Goal: Information Seeking & Learning: Check status

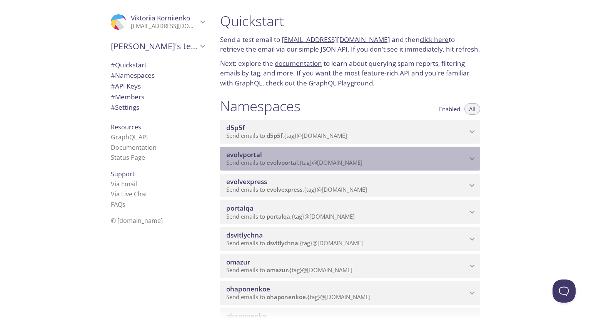
click at [282, 166] on span "evolvportal" at bounding box center [281, 162] width 31 height 8
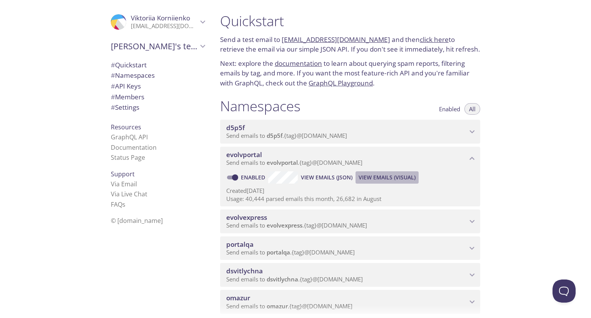
click at [361, 182] on span "View Emails (Visual)" at bounding box center [386, 177] width 57 height 9
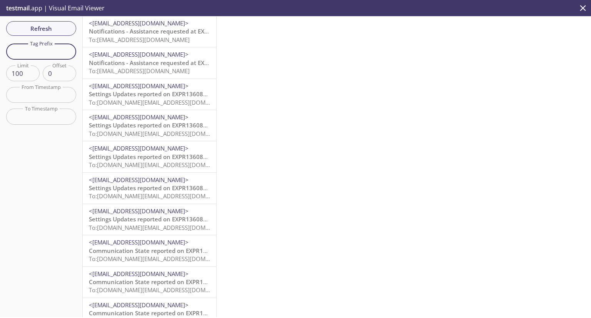
click at [42, 57] on input "text" at bounding box center [41, 51] width 70 height 16
type input "м"
type input "c"
type input "vkcus"
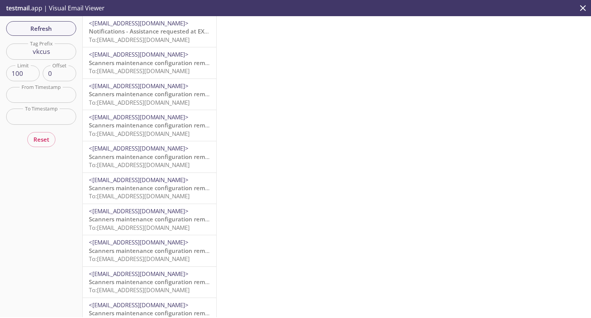
click at [158, 24] on span "<[EMAIL_ADDRESS][DOMAIN_NAME]>" at bounding box center [139, 23] width 100 height 8
